Goal: Task Accomplishment & Management: Manage account settings

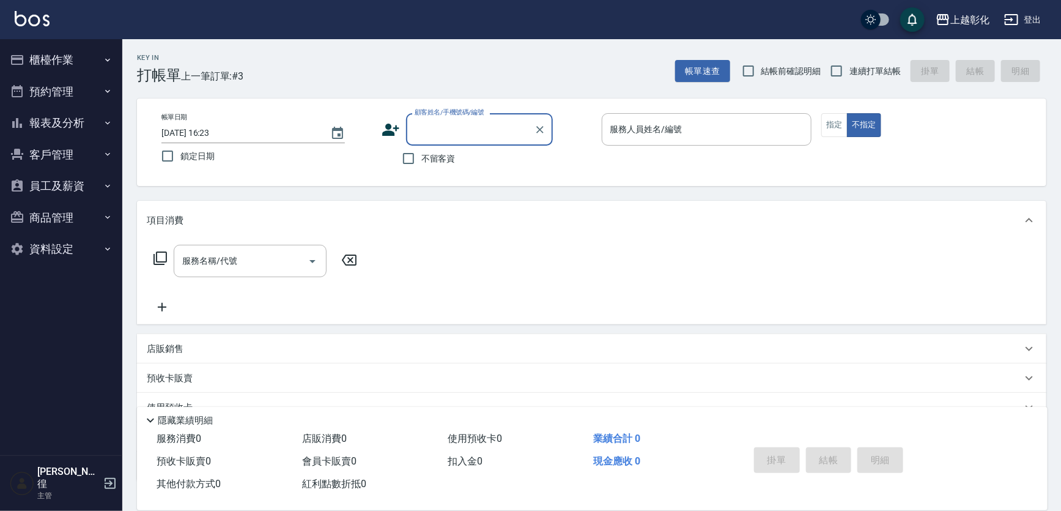
click at [45, 150] on button "客戶管理" at bounding box center [61, 155] width 113 height 32
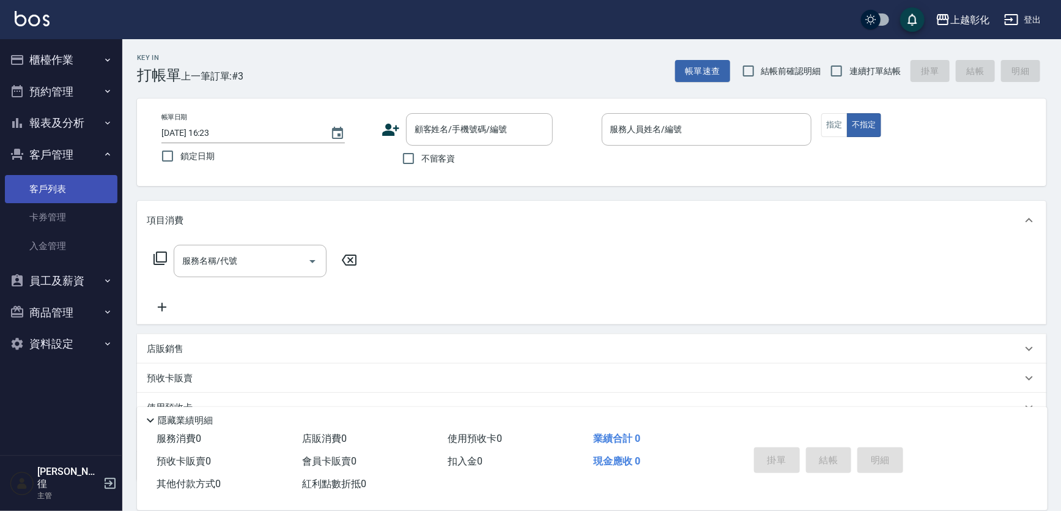
click at [63, 182] on link "客戶列表" at bounding box center [61, 189] width 113 height 28
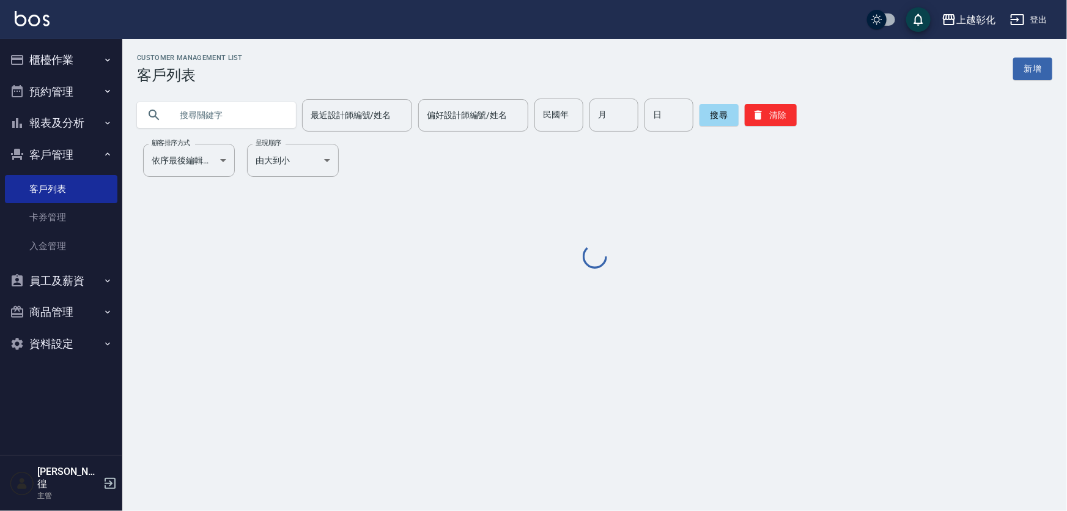
click at [214, 120] on input "text" at bounding box center [228, 114] width 115 height 33
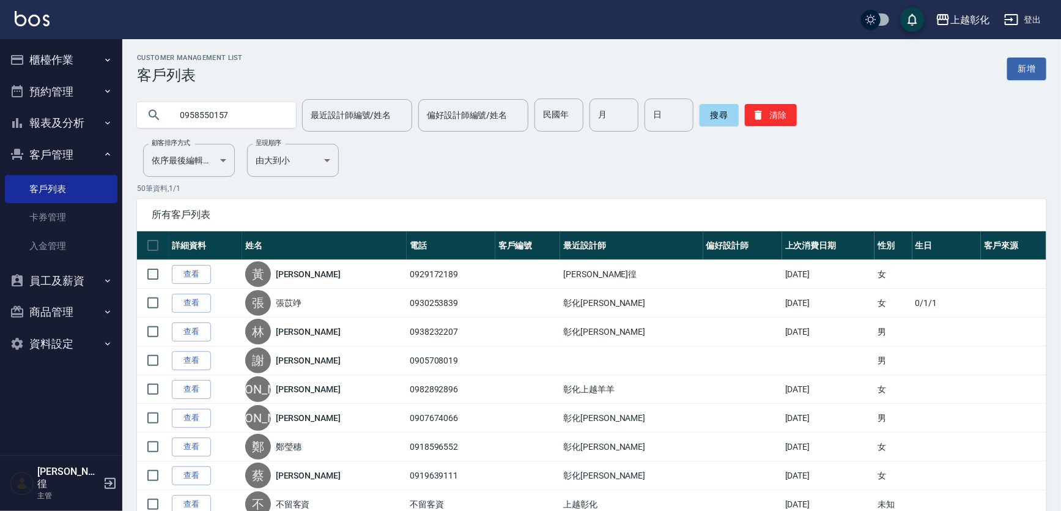
type input "0958550157"
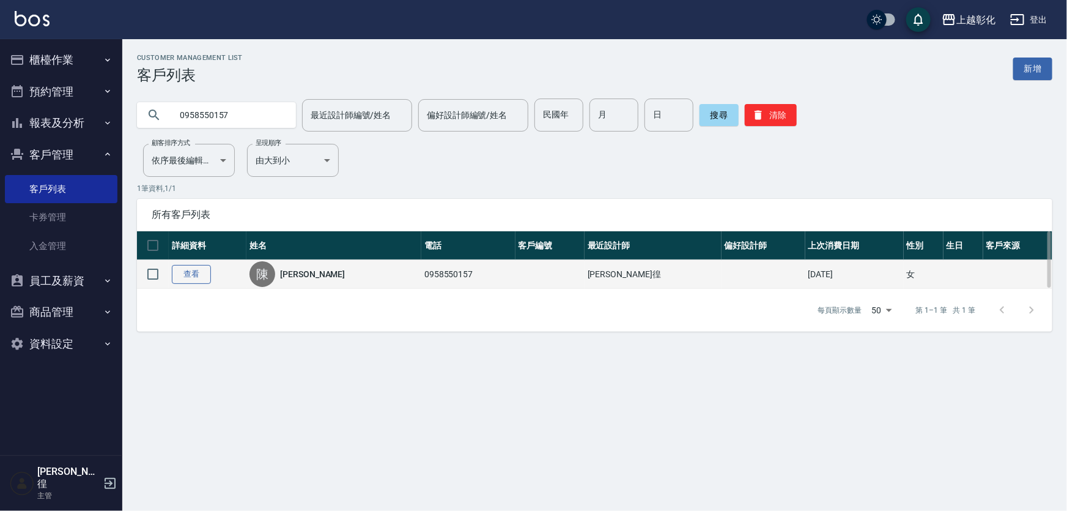
click at [182, 280] on link "查看" at bounding box center [191, 274] width 39 height 19
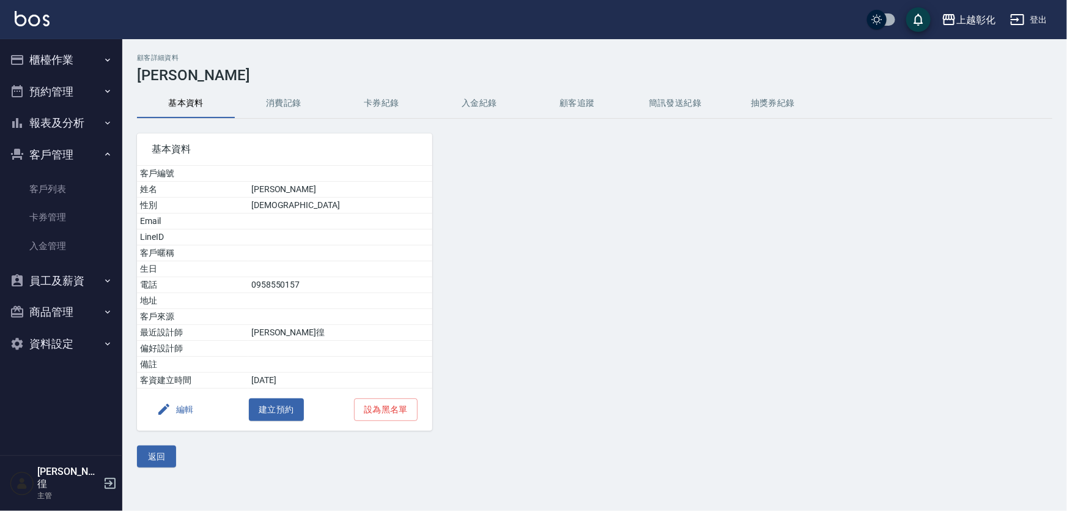
click at [351, 111] on button "卡券紀錄" at bounding box center [382, 103] width 98 height 29
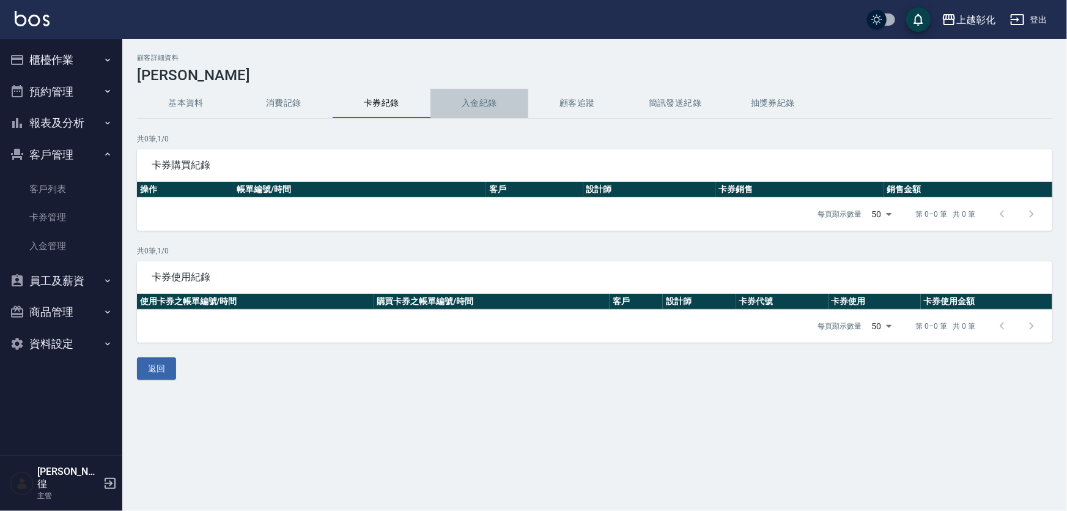
click at [474, 99] on button "入金紀錄" at bounding box center [480, 103] width 98 height 29
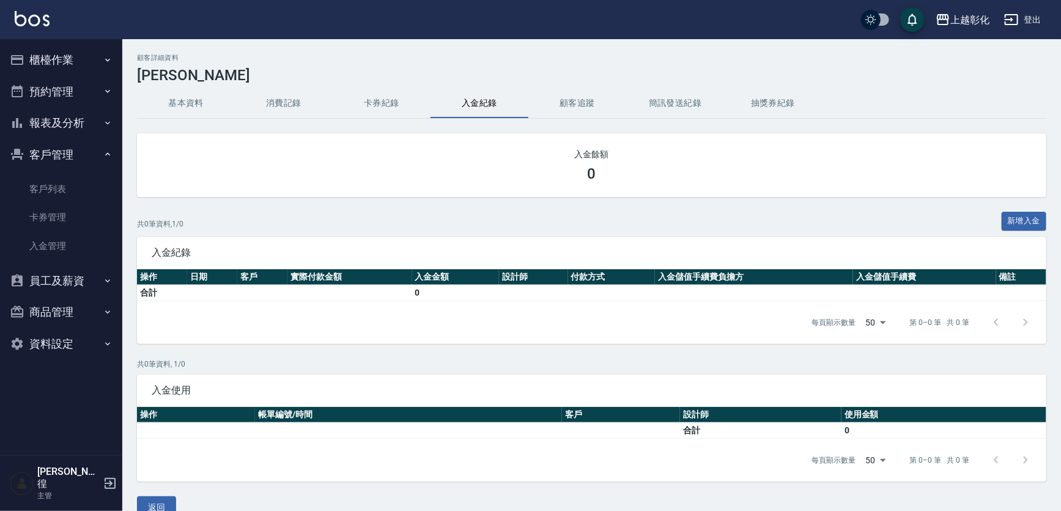
click at [284, 106] on button "消費記錄" at bounding box center [284, 103] width 98 height 29
